Goal: Task Accomplishment & Management: Manage account settings

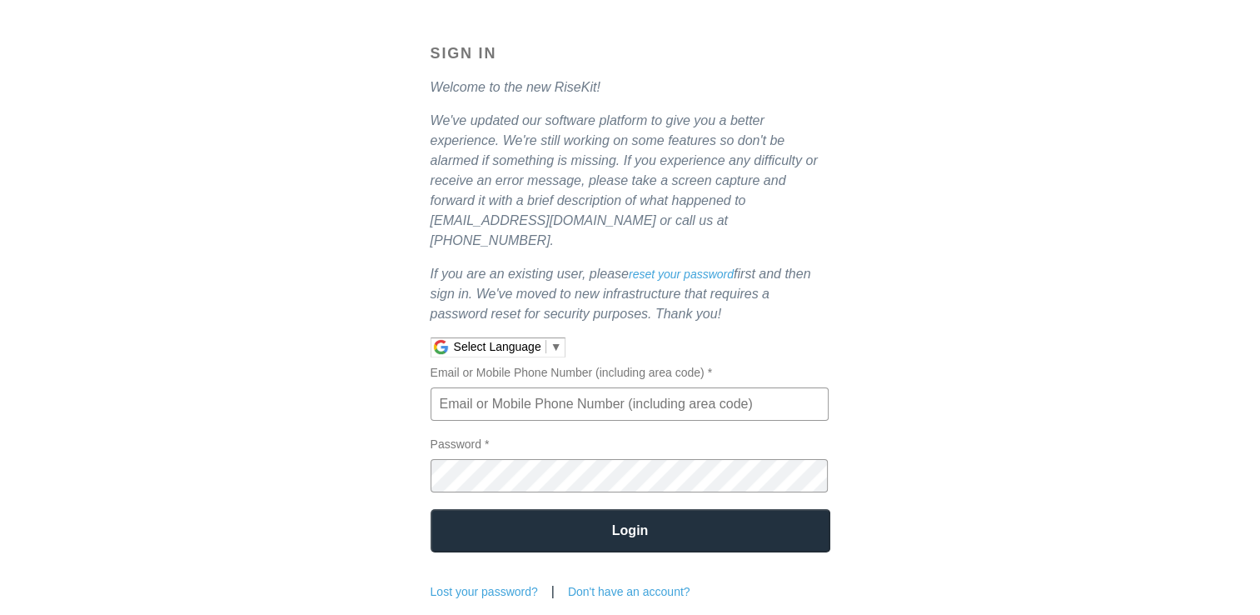
scroll to position [167, 0]
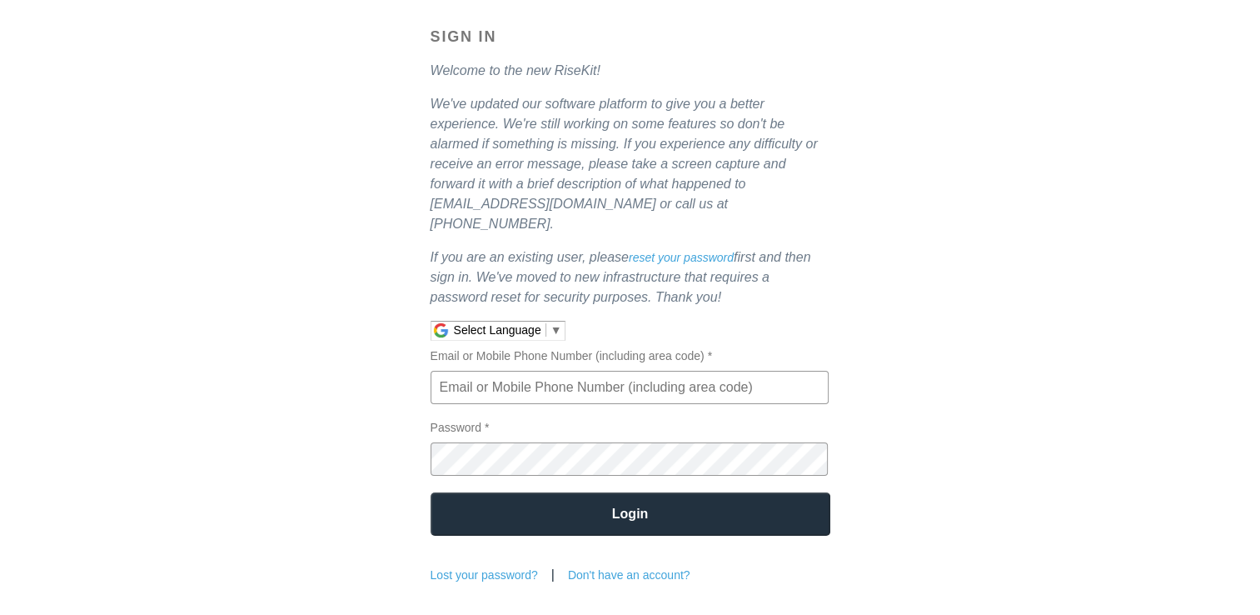
click at [556, 371] on input "Email or Mobile Phone Number (including area code) *" at bounding box center [630, 387] width 398 height 33
type input "[PERSON_NAME][EMAIL_ADDRESS][DOMAIN_NAME]"
click at [591, 467] on form "Sign In Welcome to the new RiseKit! We've updated our software platform to give…" at bounding box center [631, 305] width 400 height 554
click at [590, 497] on input "Login" at bounding box center [631, 513] width 400 height 43
click at [500, 568] on link "Lost your password?" at bounding box center [484, 574] width 107 height 13
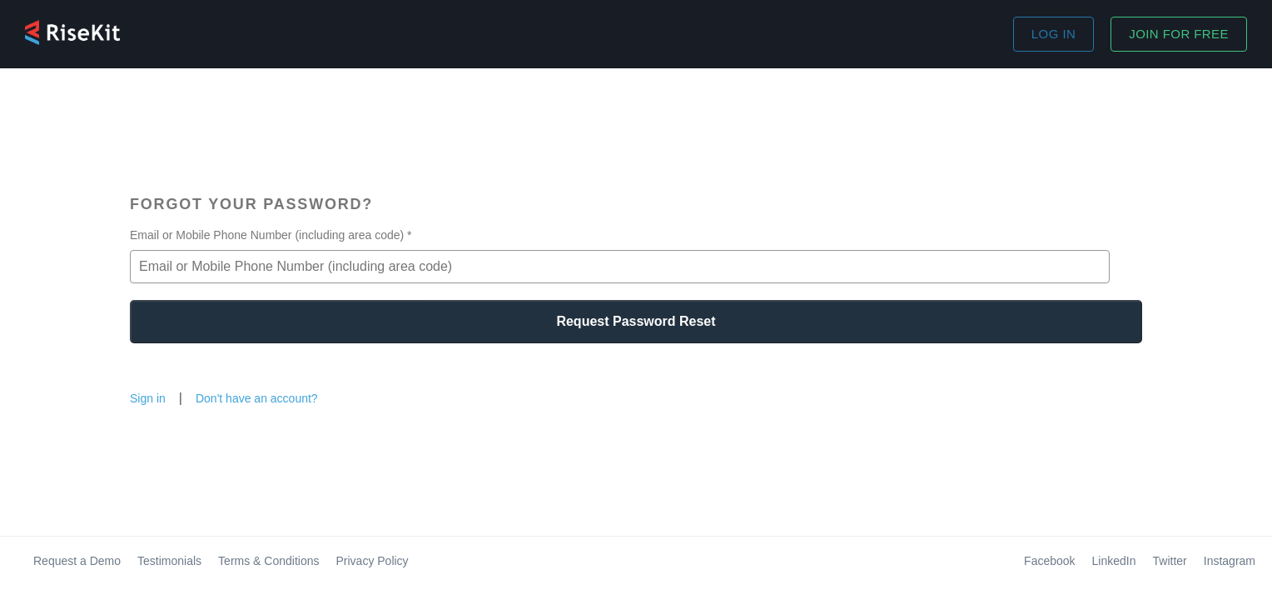
click at [483, 252] on input "Email or Mobile Phone Number (including area code) *" at bounding box center [620, 266] width 980 height 33
type input "[PERSON_NAME][EMAIL_ADDRESS][DOMAIN_NAME]"
click at [472, 319] on input "Request Password Reset" at bounding box center [636, 321] width 1013 height 43
click at [650, 314] on input "Request Password Reset" at bounding box center [636, 321] width 1013 height 43
click at [153, 399] on link "Sign in" at bounding box center [148, 397] width 36 height 13
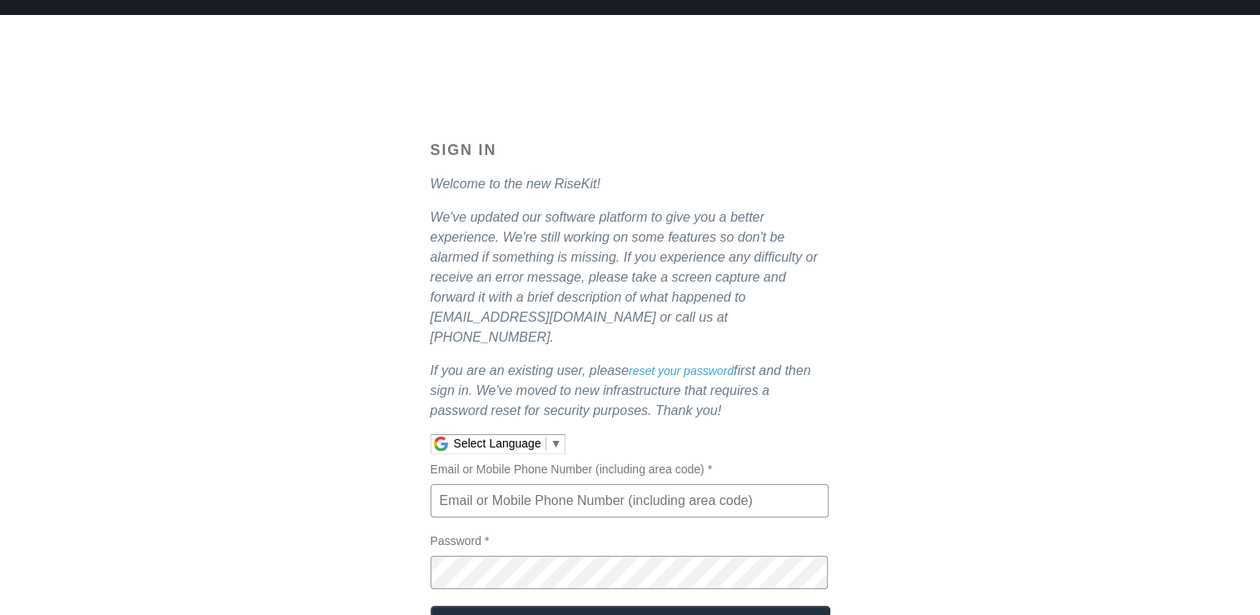
scroll to position [167, 0]
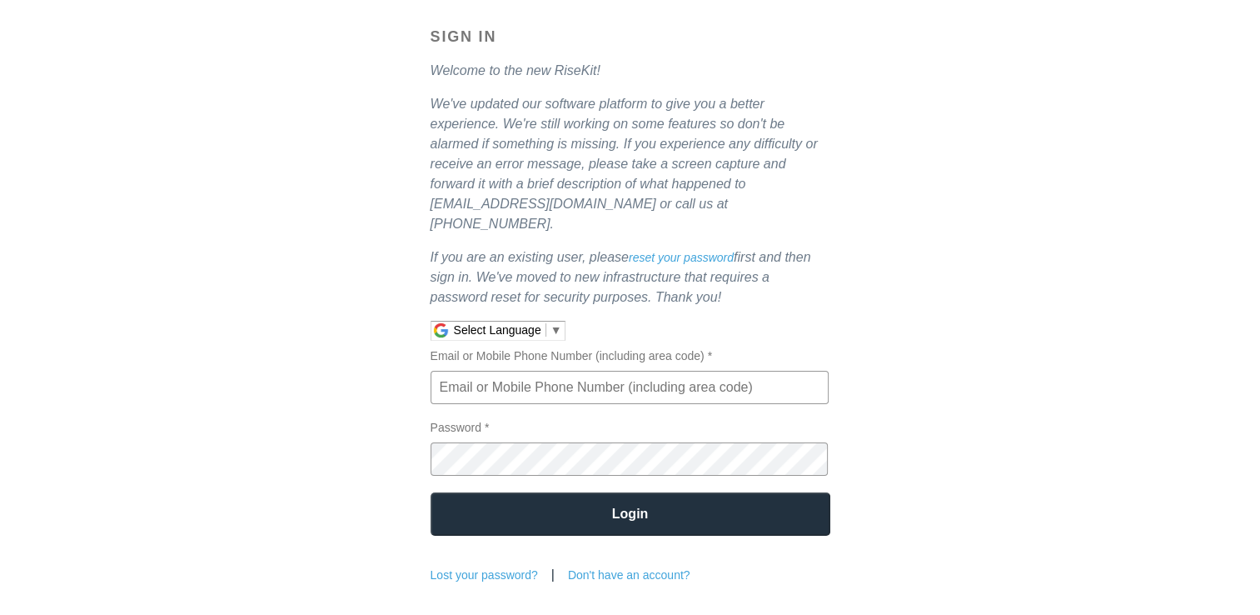
click at [709, 371] on input "Email or Mobile Phone Number (including area code) *" at bounding box center [630, 387] width 398 height 33
type input "7738755705"
click at [694, 503] on input "Login" at bounding box center [631, 513] width 400 height 43
click at [495, 568] on link "Lost your password?" at bounding box center [484, 574] width 107 height 13
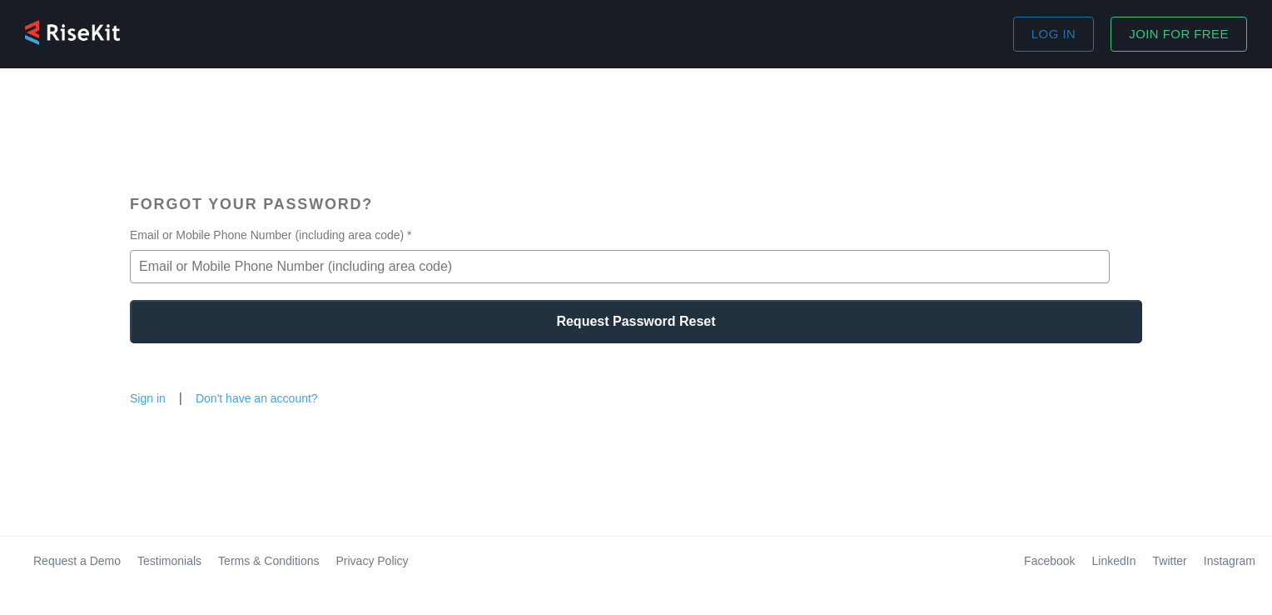
click at [389, 296] on form "Forgot your password? Email or Mobile Phone Number (including area code) * Requ…" at bounding box center [636, 302] width 1013 height 212
click at [405, 258] on input "Email or Mobile Phone Number (including area code) *" at bounding box center [620, 266] width 980 height 33
type input "7738755705"
drag, startPoint x: 286, startPoint y: 358, endPoint x: 306, endPoint y: 321, distance: 41.7
click at [290, 352] on form "Forgot your password? Email or Mobile Phone Number (including area code) * 7738…" at bounding box center [636, 302] width 1013 height 212
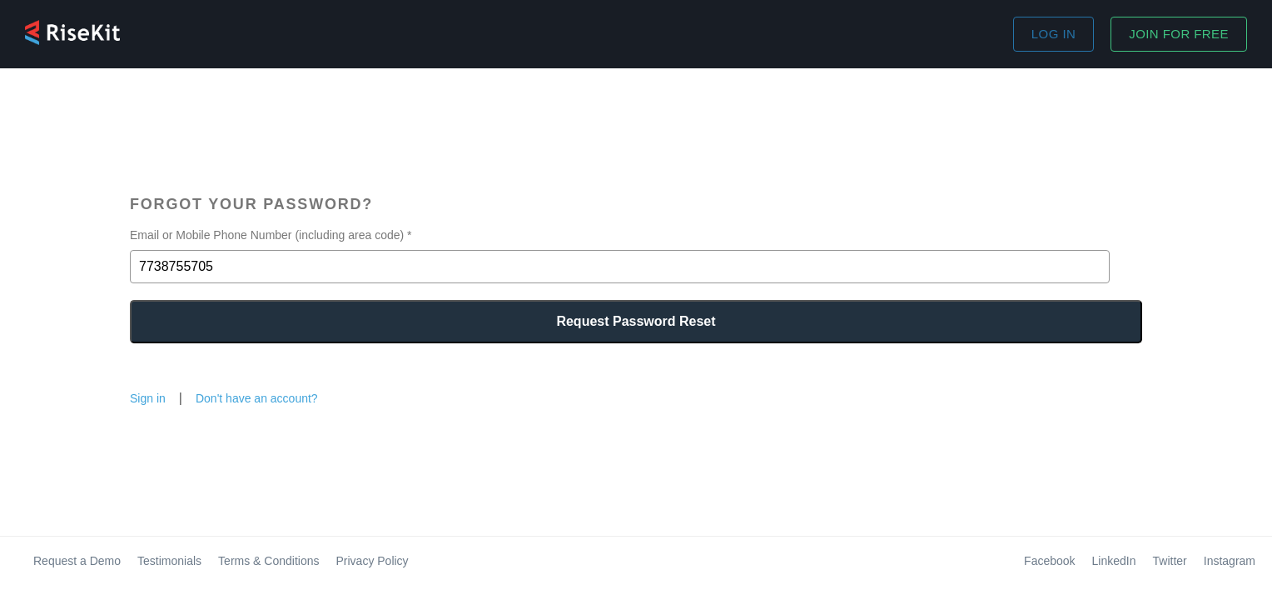
click at [308, 316] on input "Request Password Reset" at bounding box center [636, 321] width 1013 height 43
click at [592, 319] on input "Request Password Reset" at bounding box center [636, 321] width 1013 height 43
